Goal: Navigation & Orientation: Find specific page/section

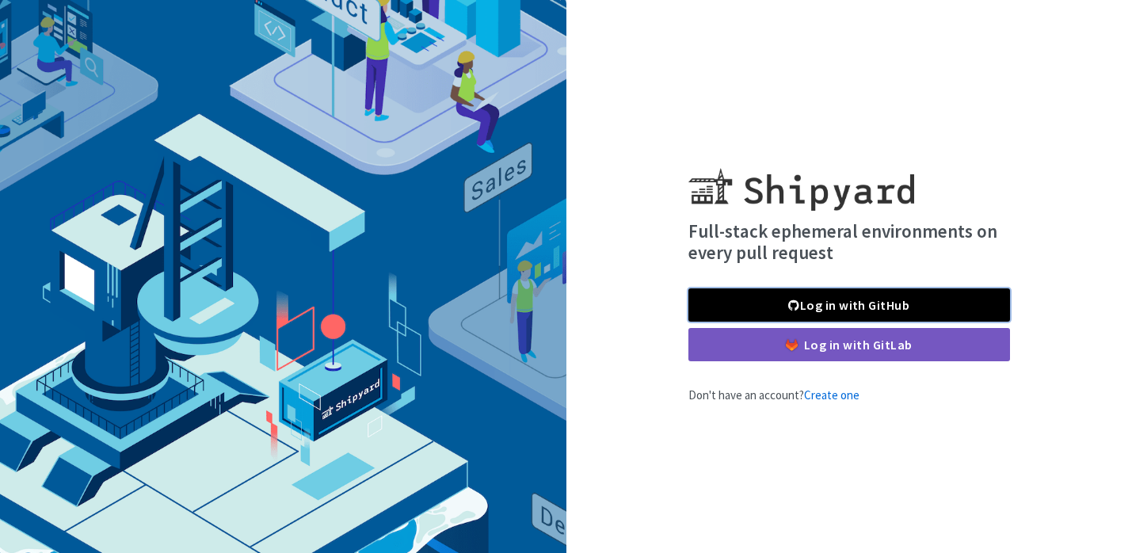
click at [852, 306] on link "Log in with GitHub" at bounding box center [849, 304] width 322 height 33
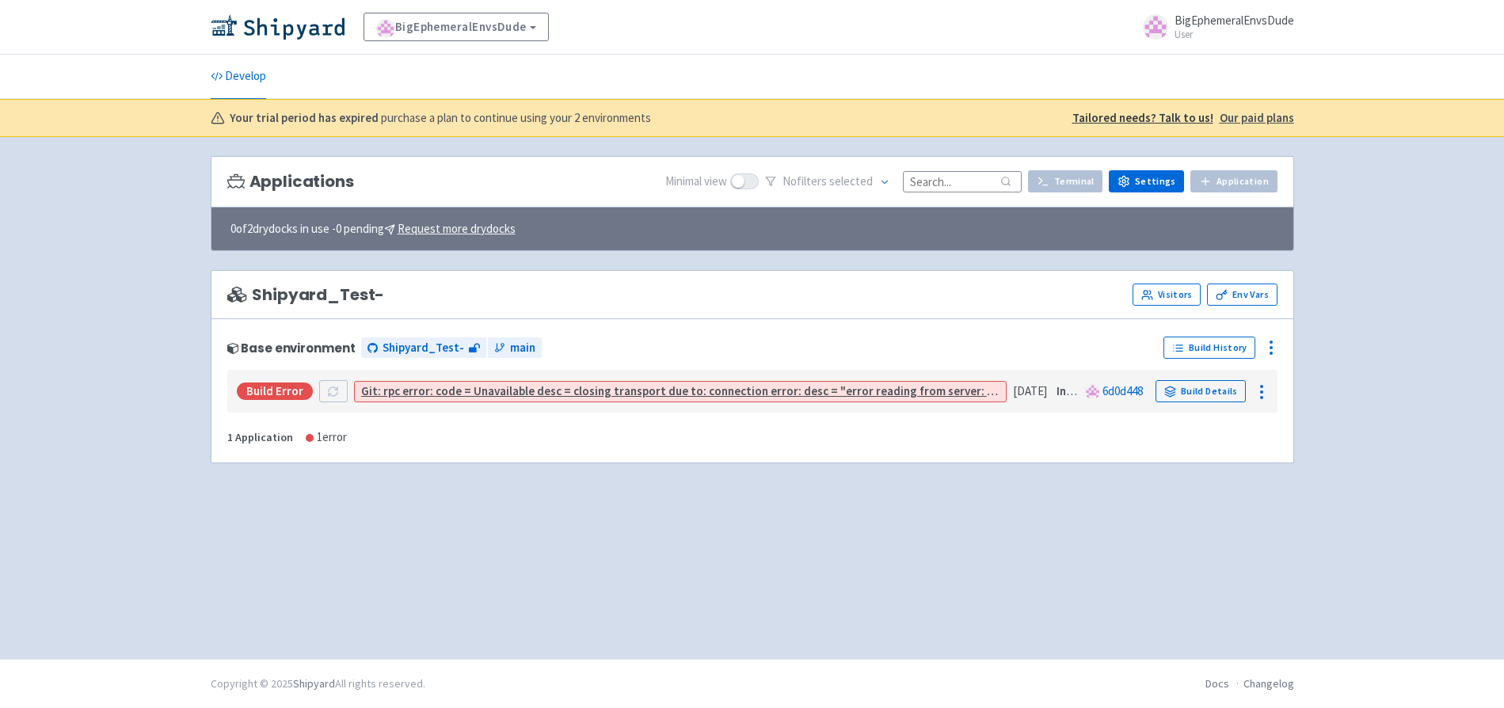
click at [555, 536] on div "Applications Minimal view No filter s selected Terminal Settings Application Te…" at bounding box center [753, 398] width 1084 height 484
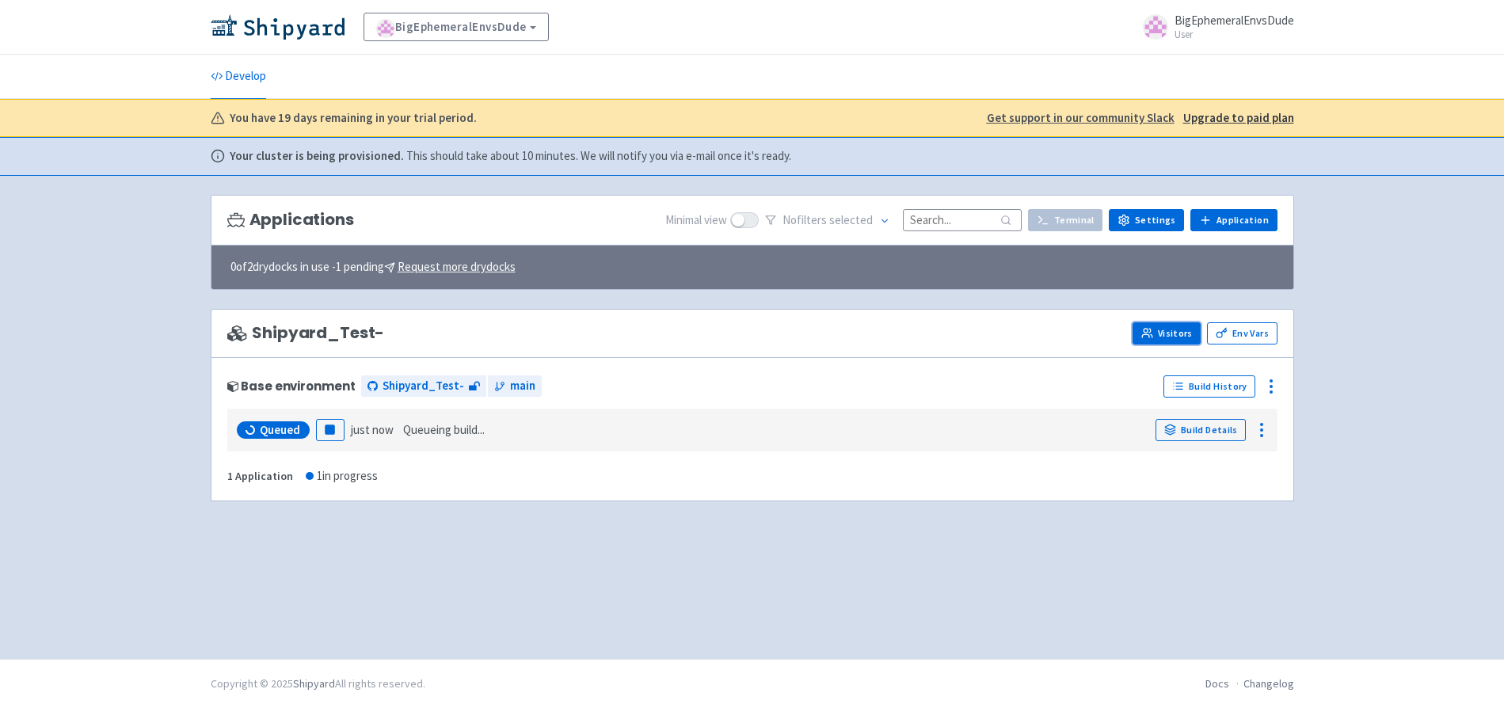
click at [1131, 335] on link "Visitors" at bounding box center [1167, 333] width 68 height 22
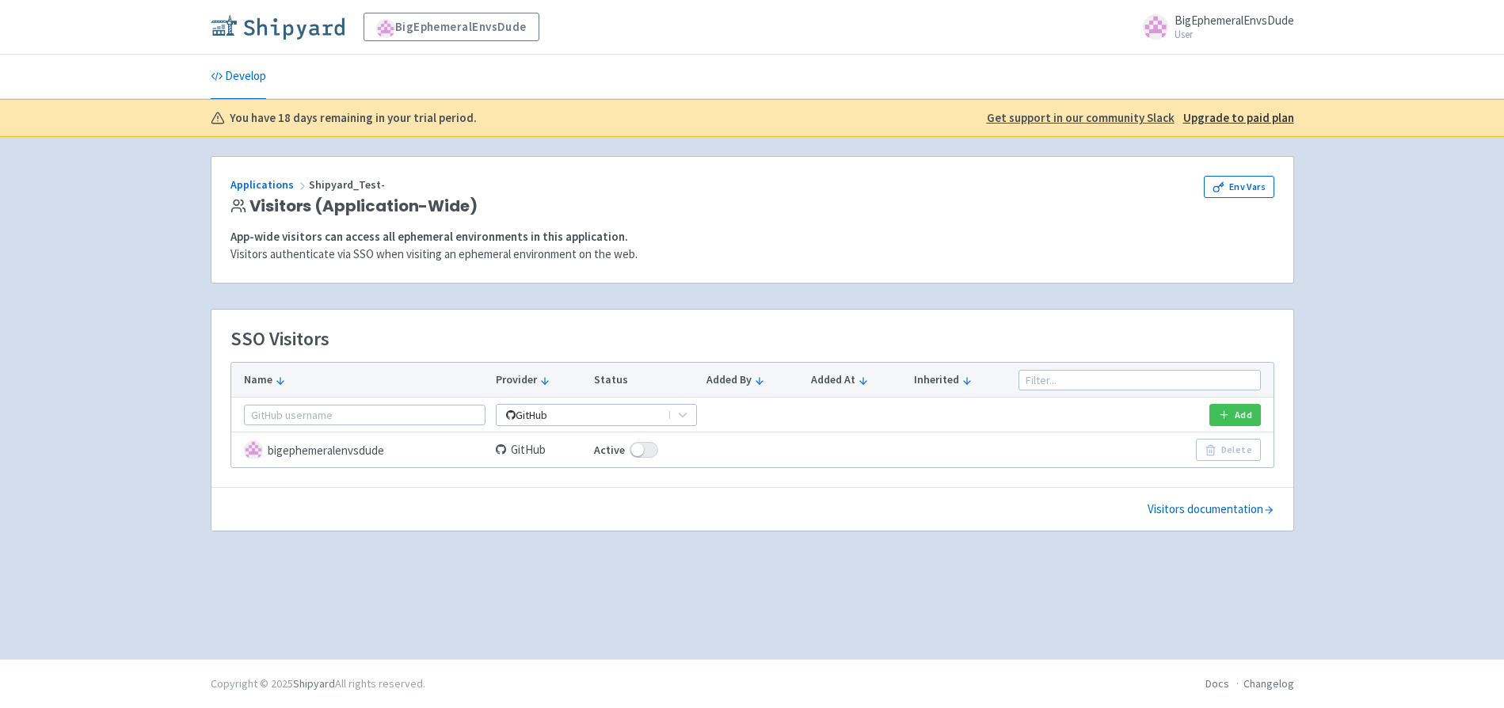
click at [279, 29] on img at bounding box center [278, 26] width 134 height 25
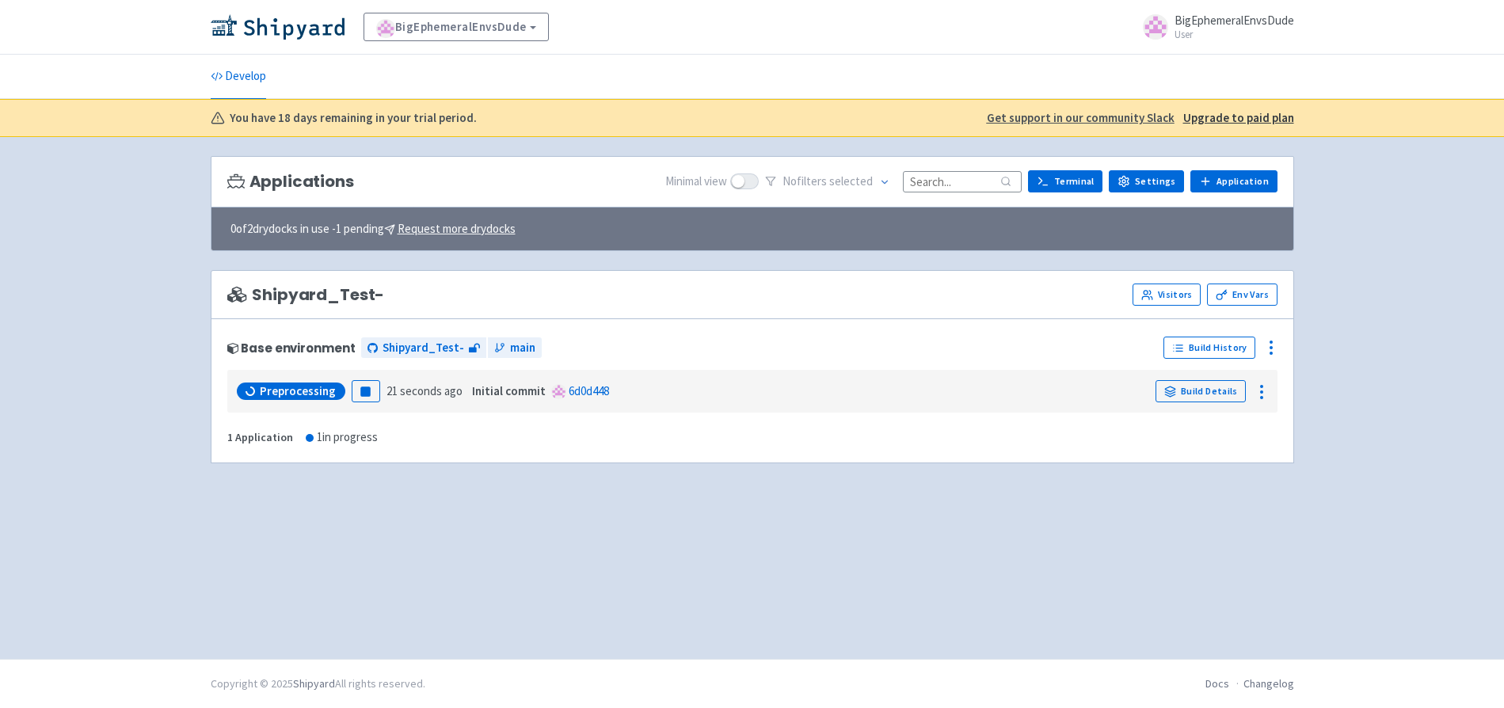
click at [846, 391] on div "Preprocessing Pause 21 seconds ago Initial commit 6d0d448 Build Details" at bounding box center [753, 391] width 1038 height 30
